Goal: Find specific page/section: Find specific page/section

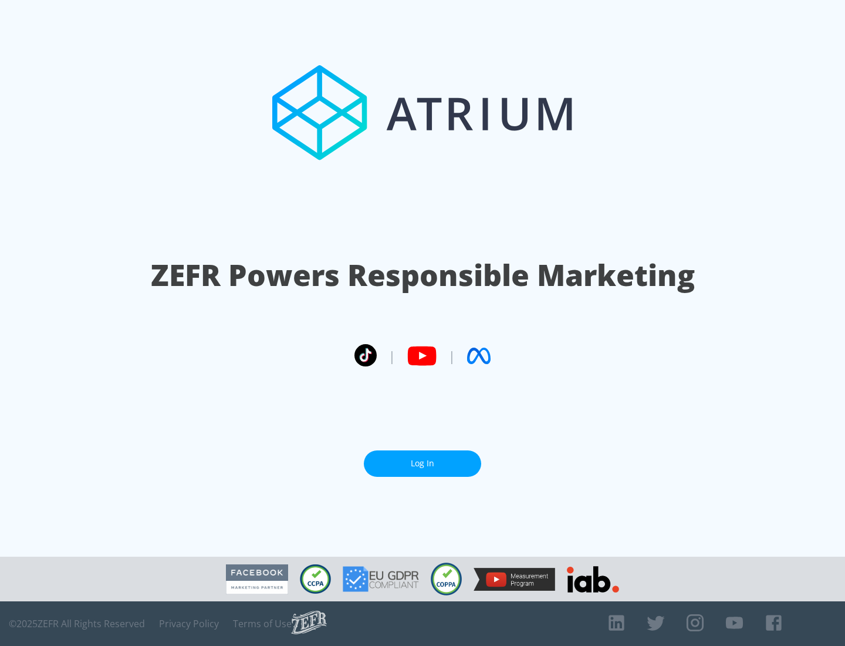
click at [423, 463] on link "Log In" at bounding box center [422, 463] width 117 height 26
